Goal: Feedback & Contribution: Leave review/rating

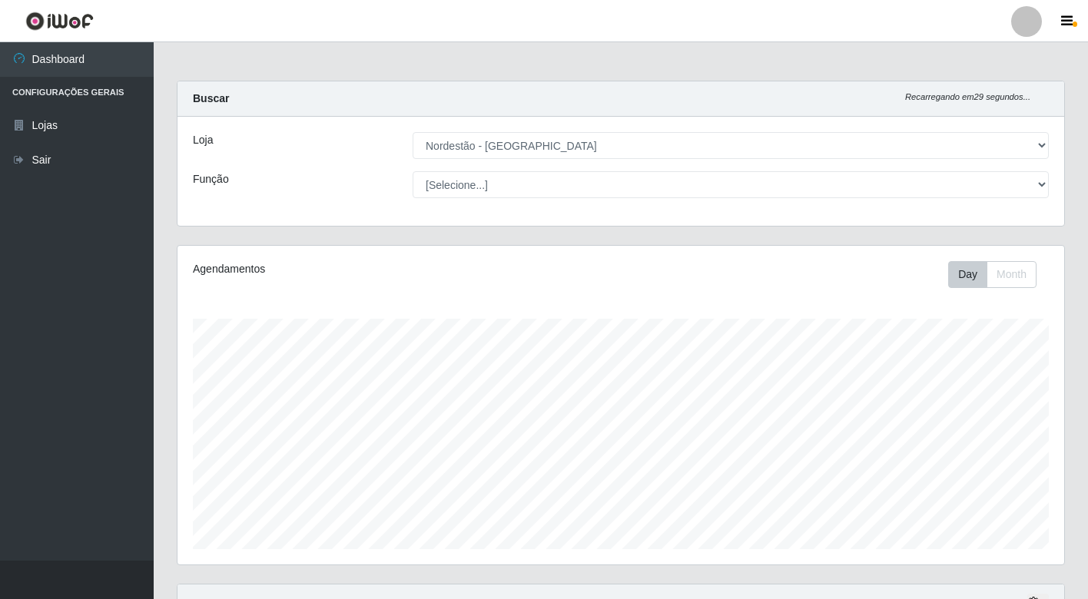
select select "454"
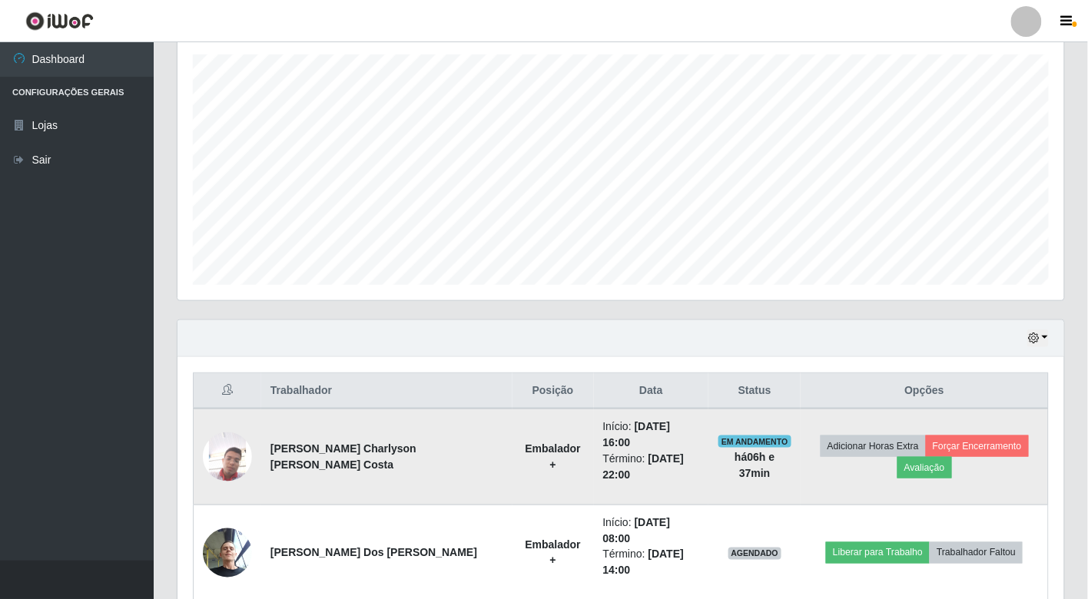
scroll to position [318, 887]
click at [932, 457] on button "Avaliação" at bounding box center [924, 468] width 55 height 22
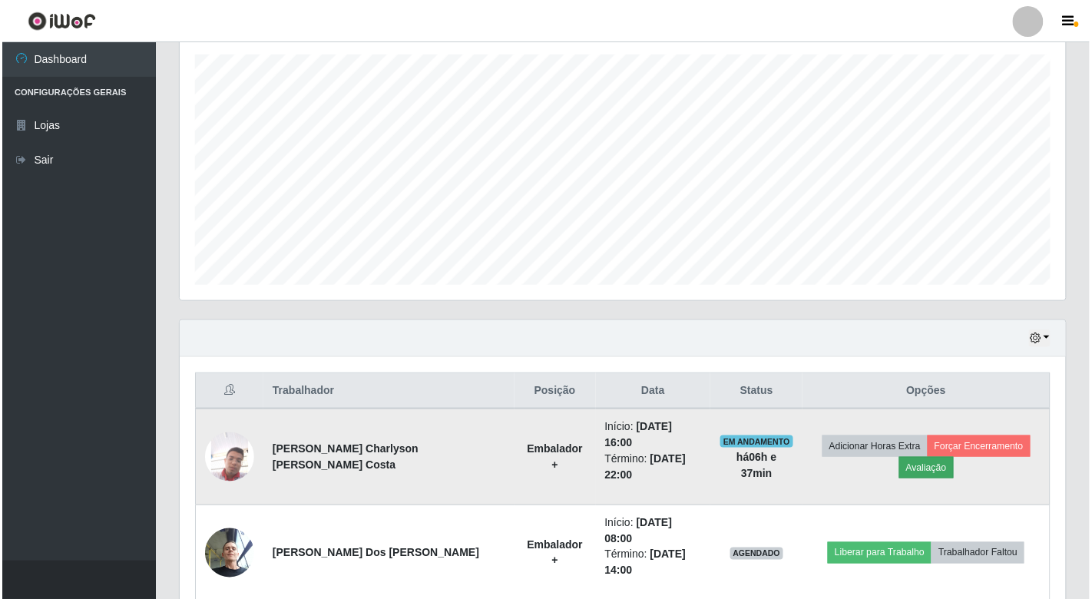
scroll to position [318, 877]
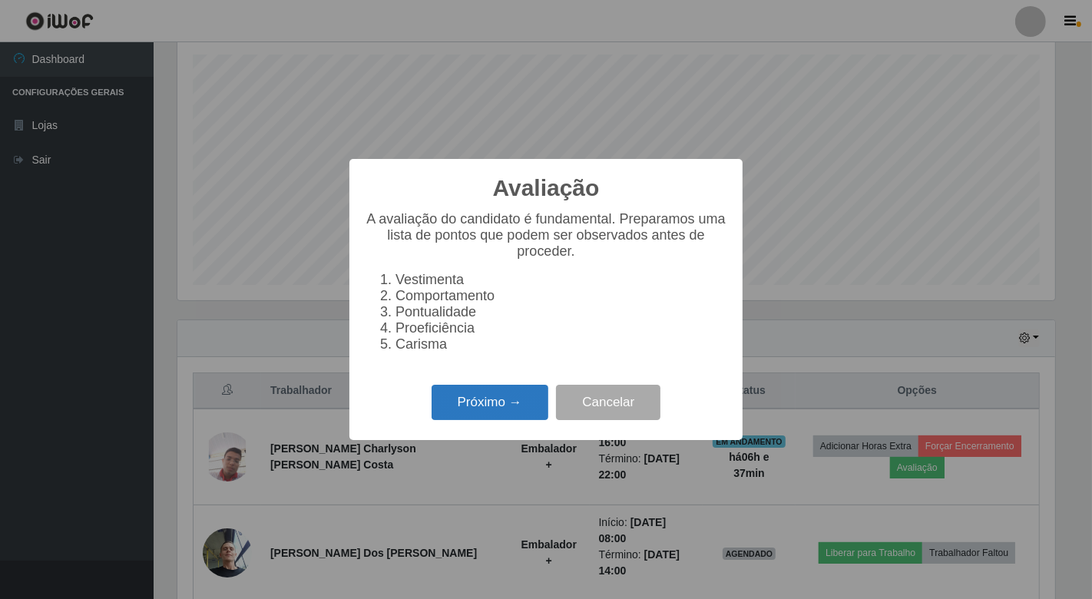
click at [526, 401] on button "Próximo →" at bounding box center [490, 403] width 117 height 36
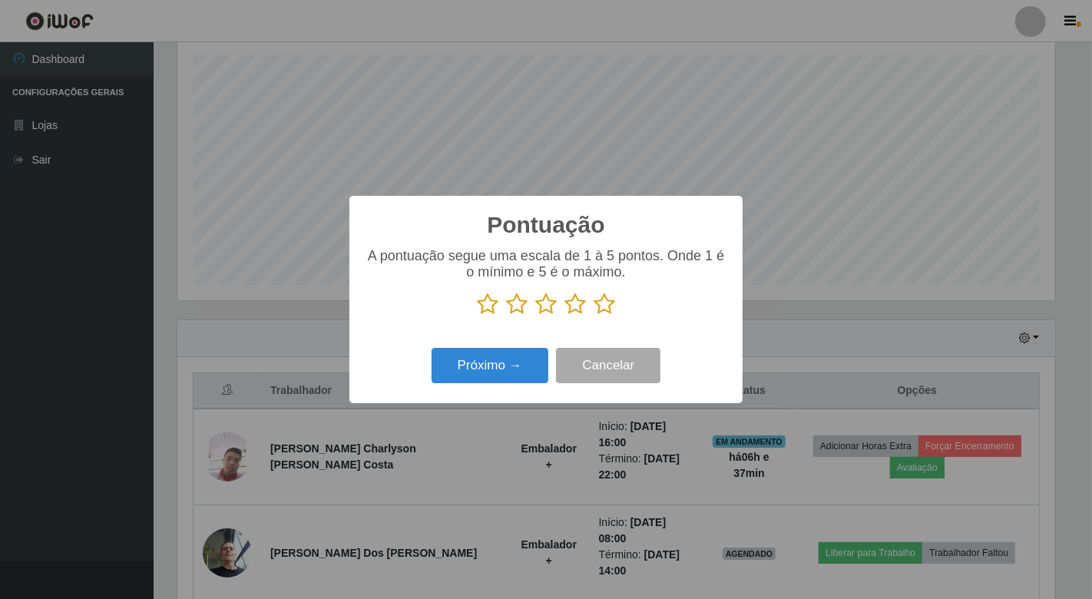
scroll to position [767931, 767371]
drag, startPoint x: 603, startPoint y: 304, endPoint x: 538, endPoint y: 365, distance: 89.2
click at [604, 306] on icon at bounding box center [605, 304] width 22 height 23
click at [594, 316] on input "radio" at bounding box center [594, 316] width 0 height 0
click at [534, 366] on button "Próximo →" at bounding box center [490, 366] width 117 height 36
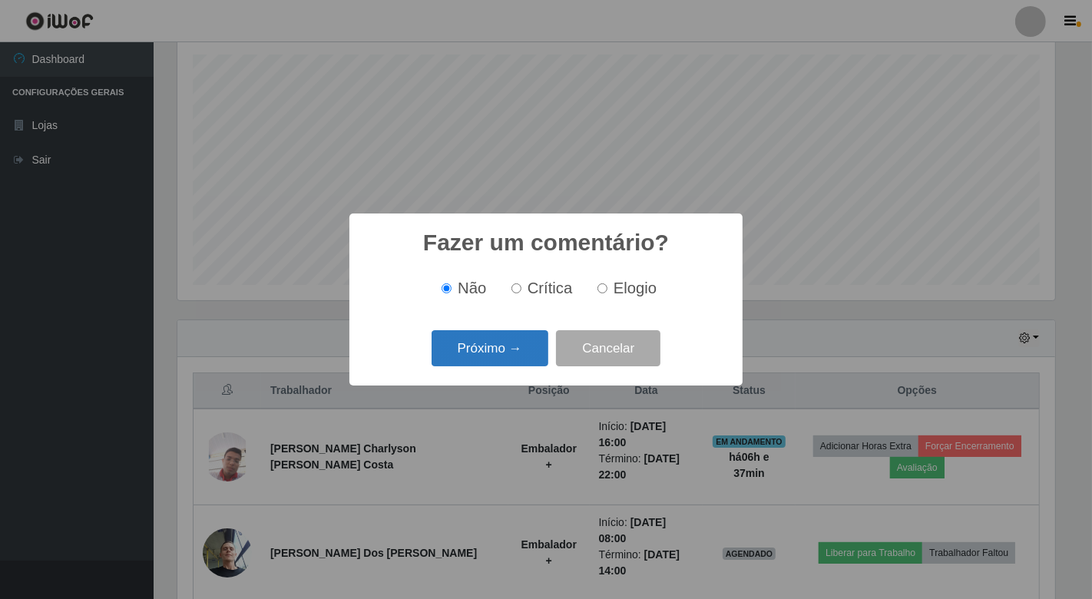
click at [522, 348] on button "Próximo →" at bounding box center [490, 348] width 117 height 36
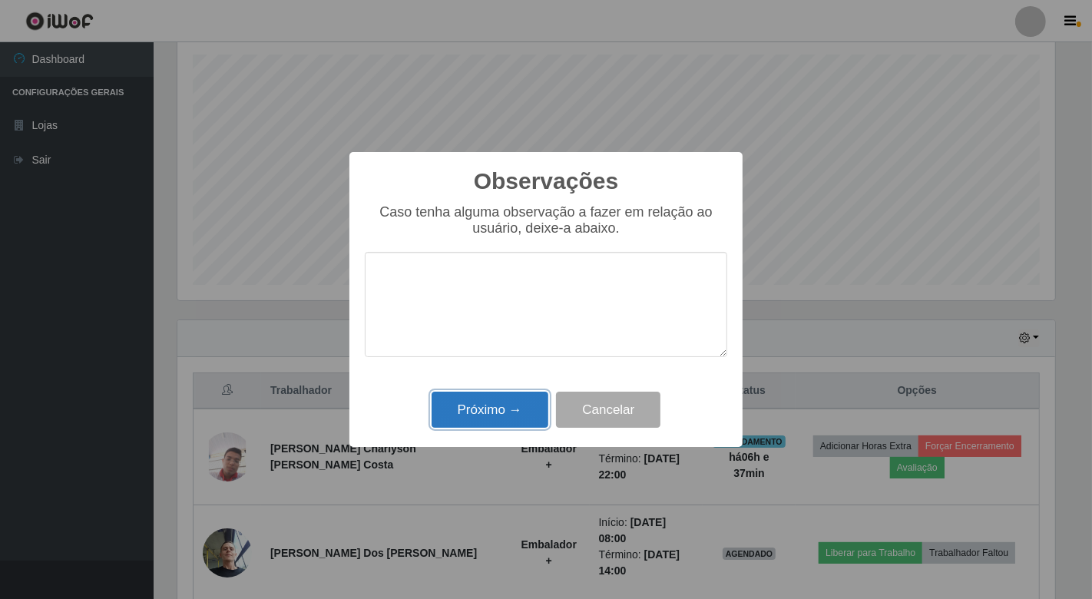
click at [510, 400] on button "Próximo →" at bounding box center [490, 410] width 117 height 36
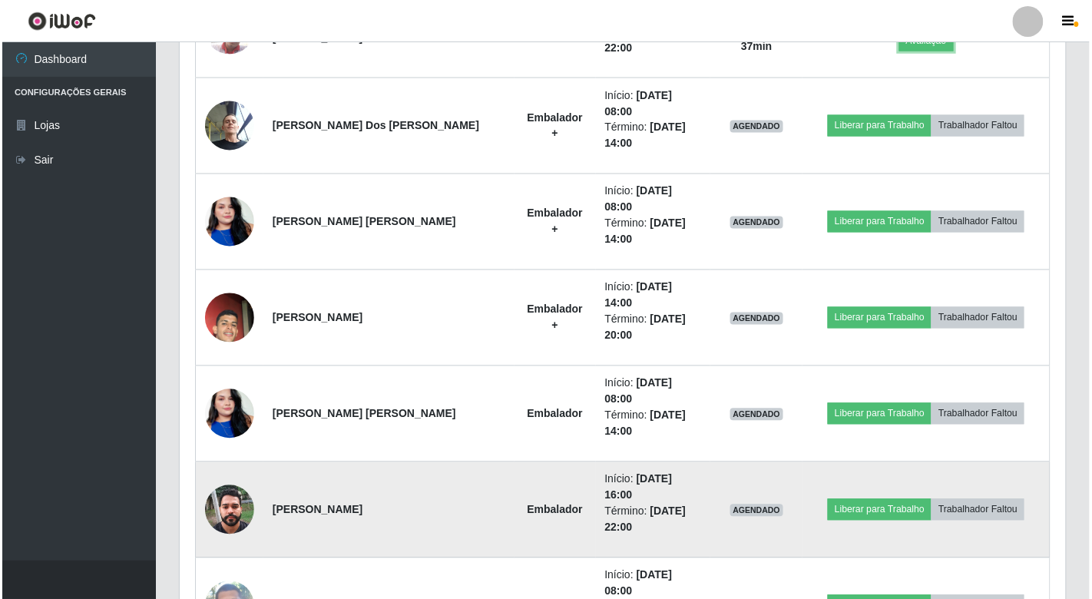
scroll to position [350, 0]
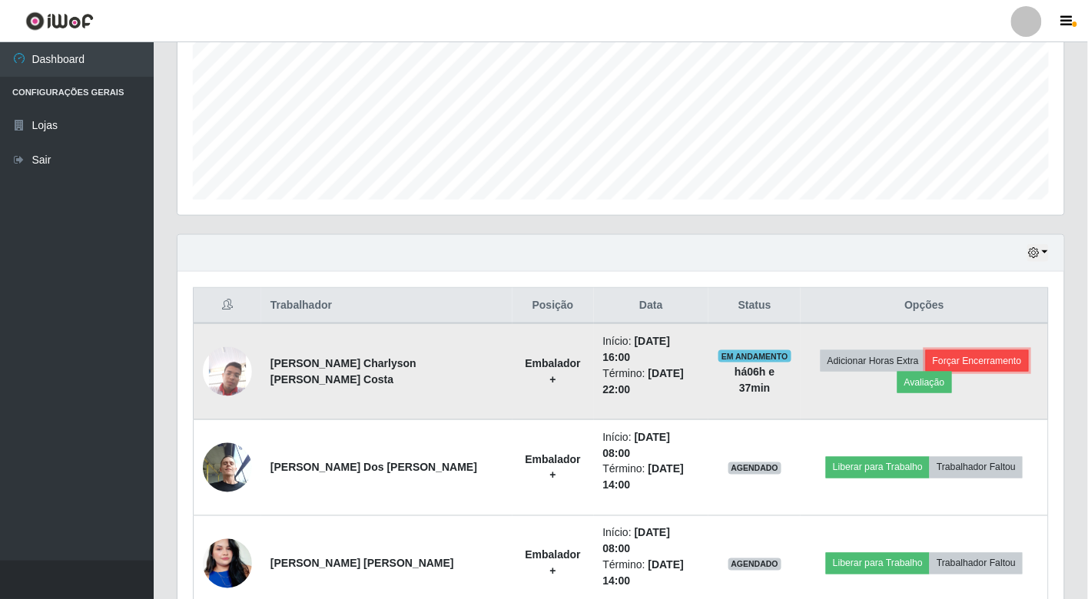
click at [966, 350] on button "Forçar Encerramento" at bounding box center [977, 361] width 103 height 22
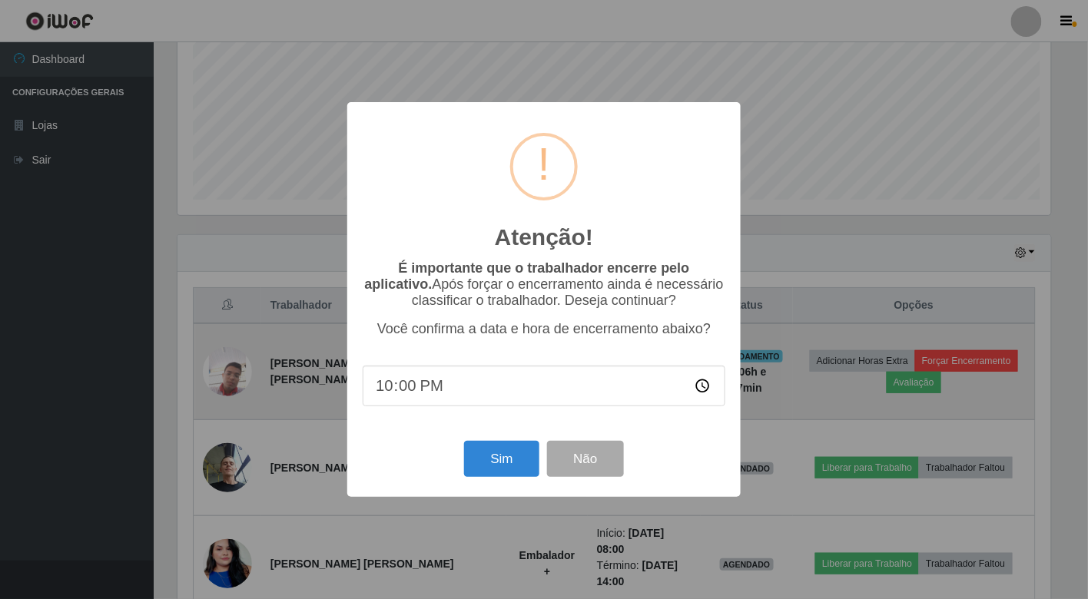
scroll to position [318, 877]
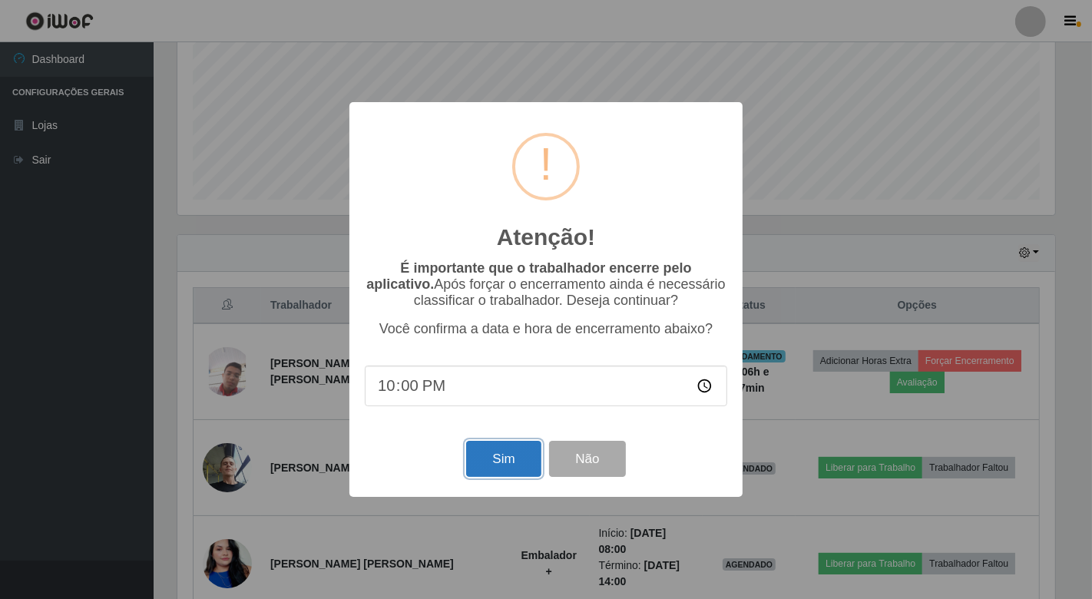
click at [485, 462] on button "Sim" at bounding box center [503, 459] width 75 height 36
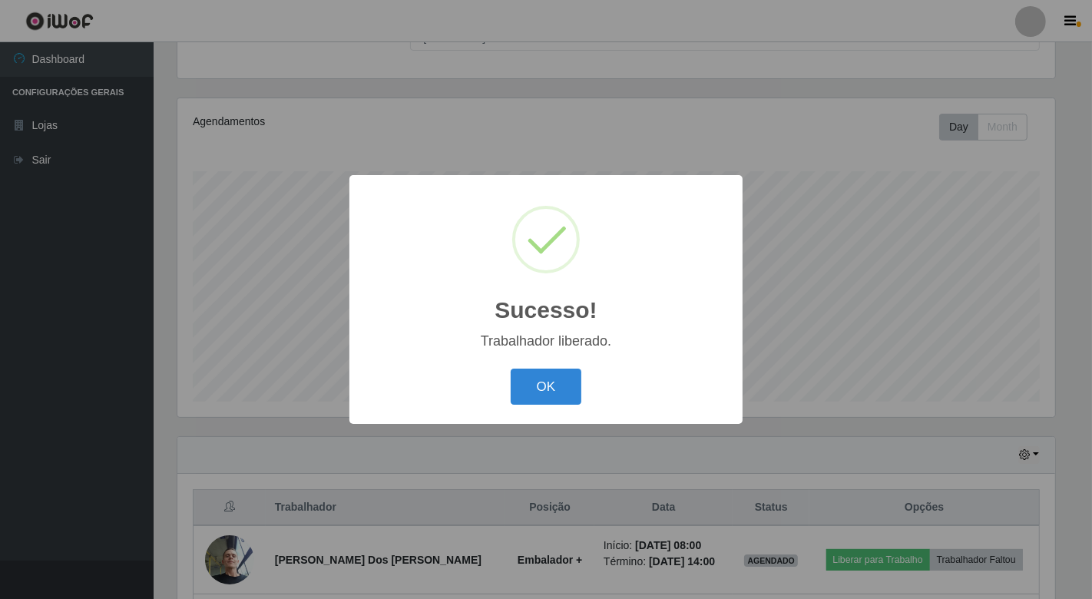
drag, startPoint x: 559, startPoint y: 389, endPoint x: 613, endPoint y: 420, distance: 63.0
click at [558, 388] on button "OK" at bounding box center [546, 387] width 71 height 36
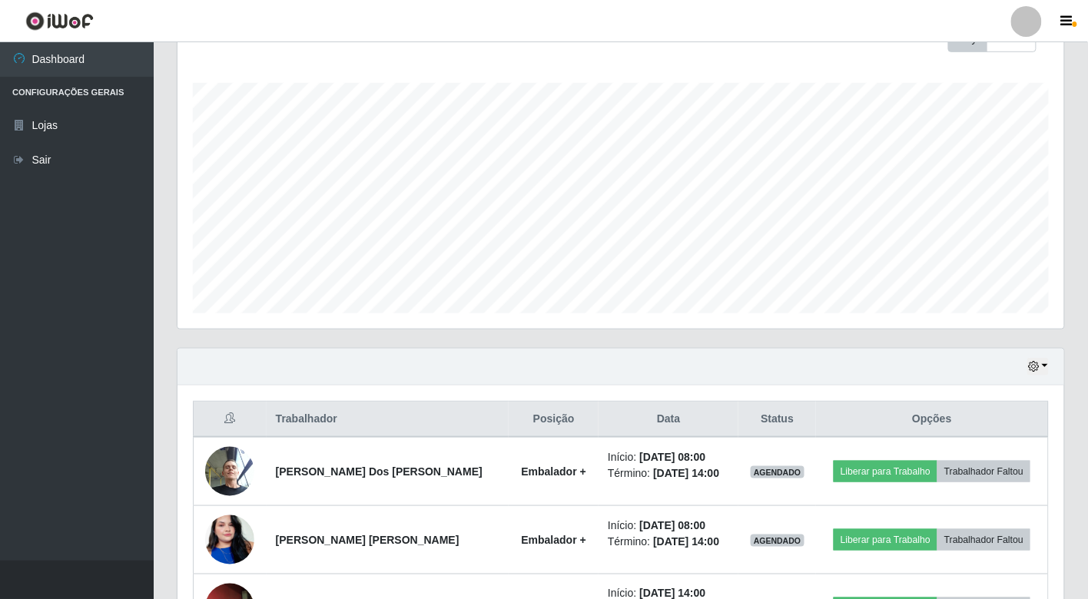
scroll to position [0, 0]
